Goal: Find specific page/section: Find specific page/section

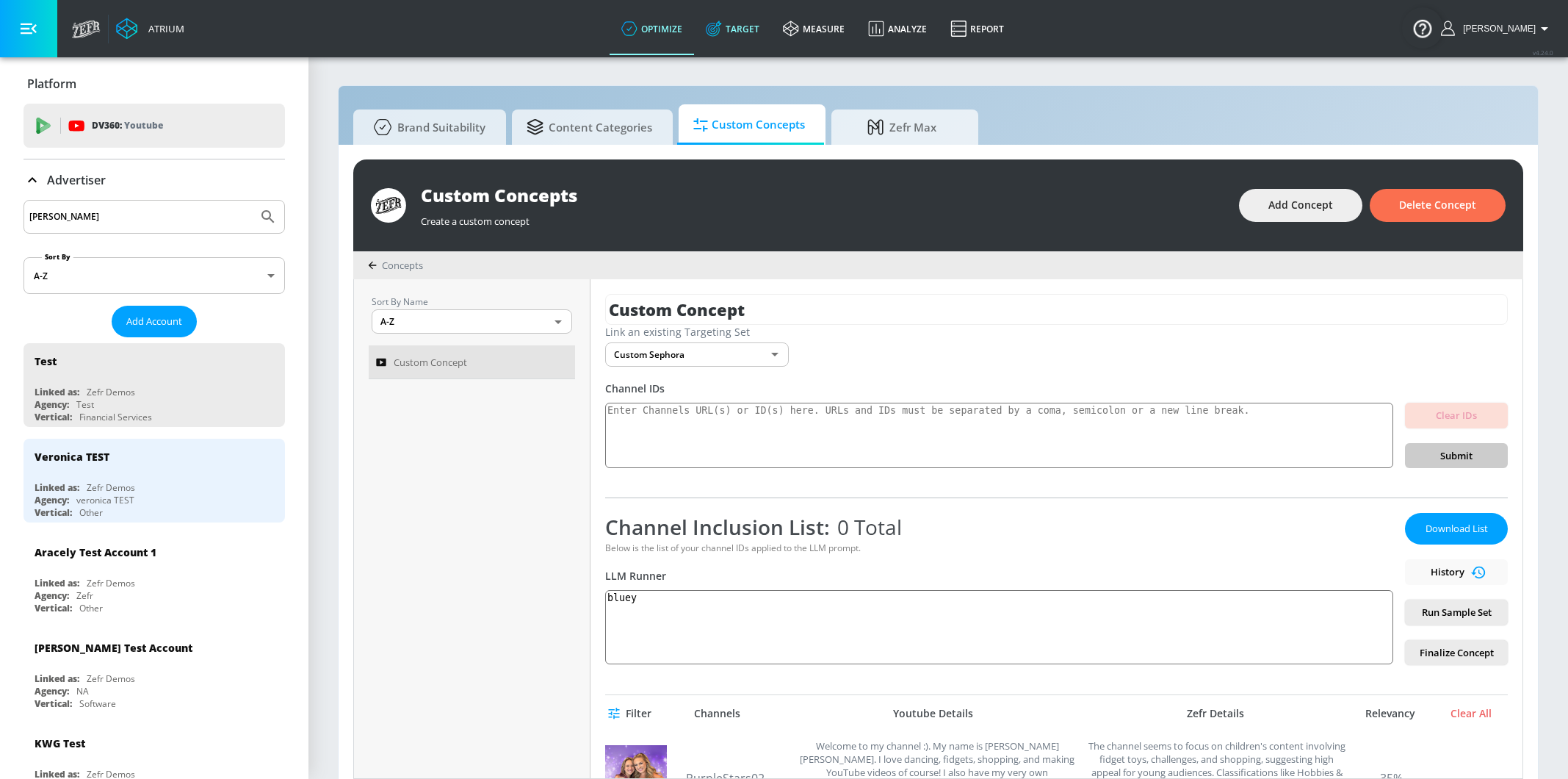
drag, startPoint x: 0, startPoint y: 0, endPoint x: 772, endPoint y: 34, distance: 772.7
click at [772, 34] on link "Target" at bounding box center [732, 28] width 77 height 53
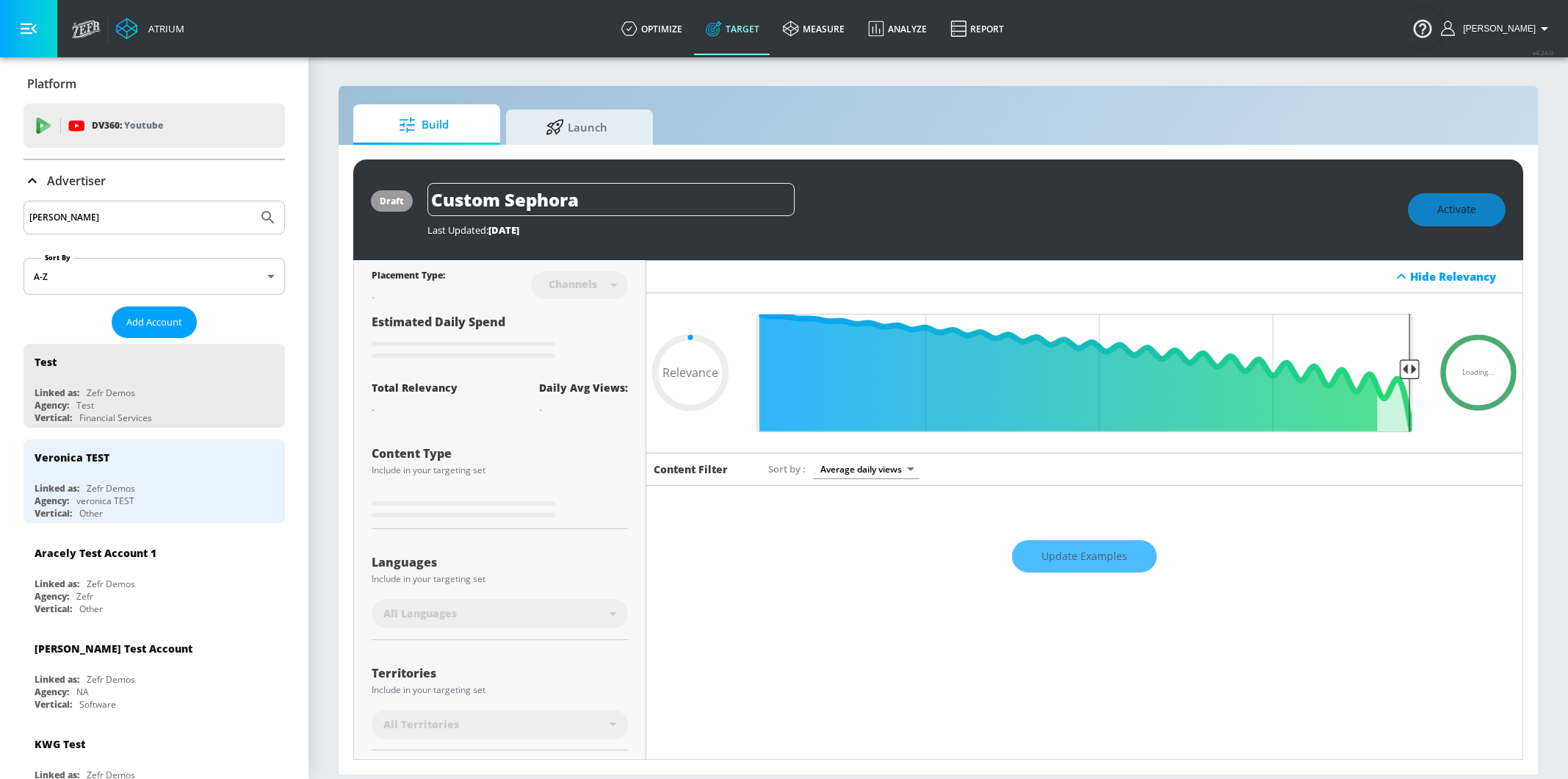
type input "0.05"
click at [686, 24] on link "optimize" at bounding box center [652, 28] width 84 height 53
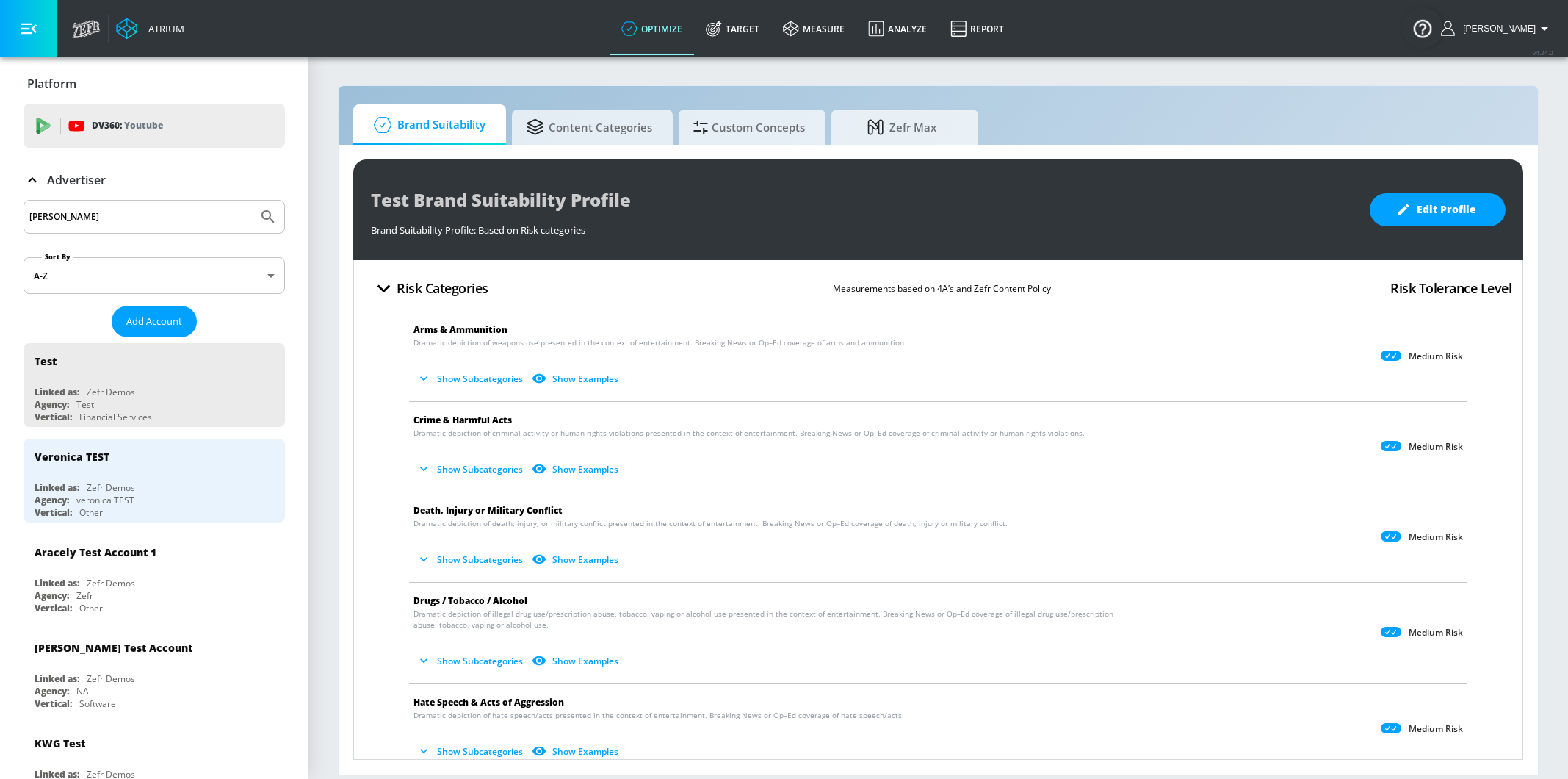
click at [473, 558] on button "Show Subcategories" at bounding box center [471, 559] width 115 height 24
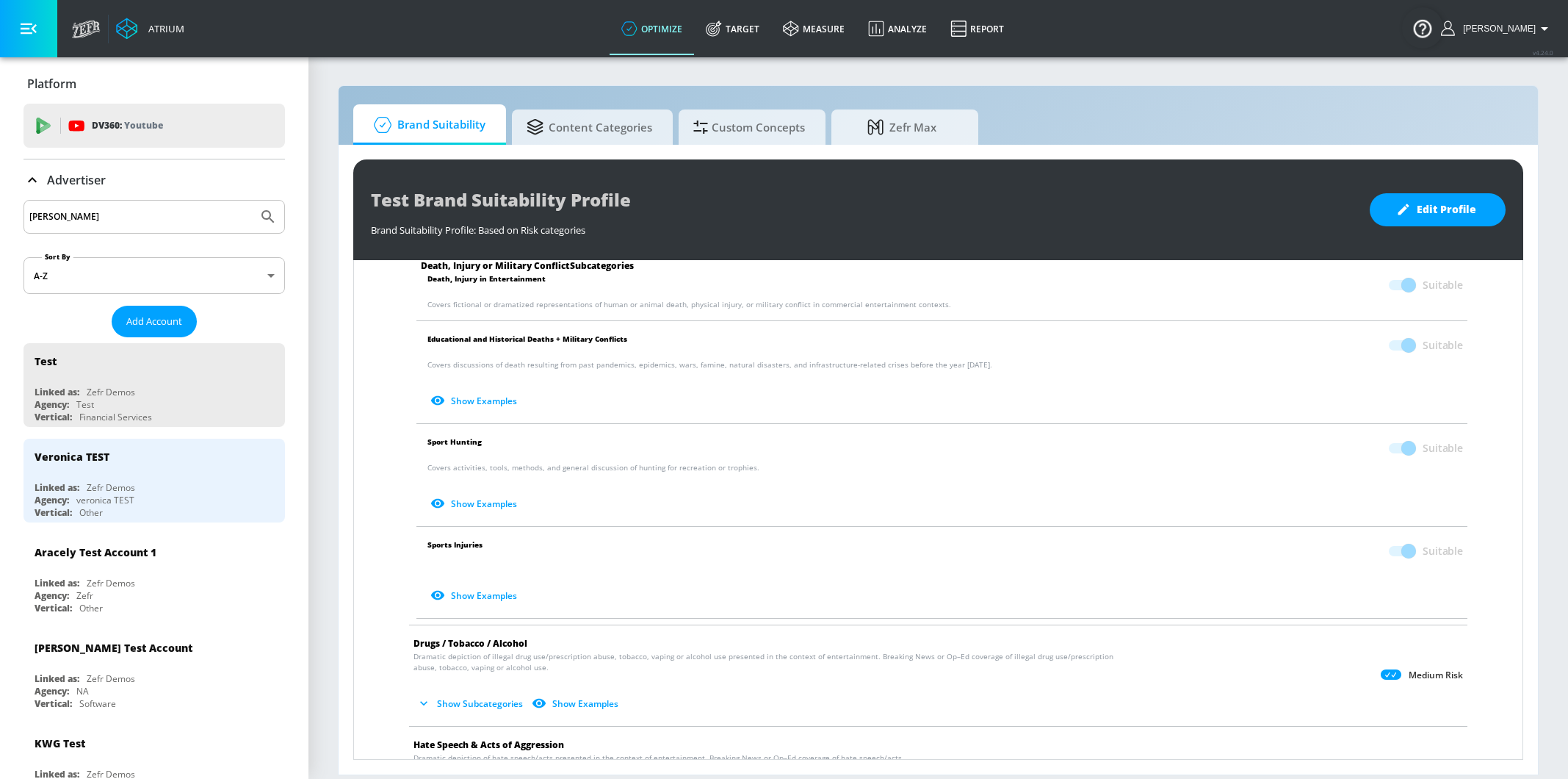
scroll to position [354, 0]
